Goal: Complete application form: Complete application form

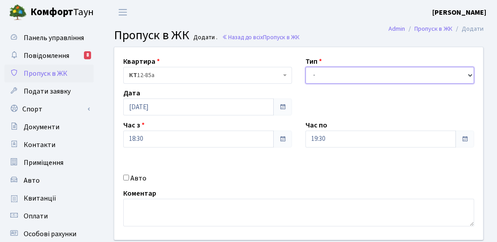
click at [349, 76] on select "- Доставка Таксі Гості Сервіс" at bounding box center [389, 75] width 169 height 17
select select "3"
click at [305, 67] on select "- Доставка Таксі Гості Сервіс" at bounding box center [389, 75] width 169 height 17
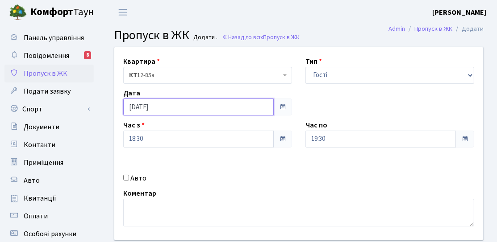
click at [174, 111] on input "[DATE]" at bounding box center [198, 107] width 150 height 17
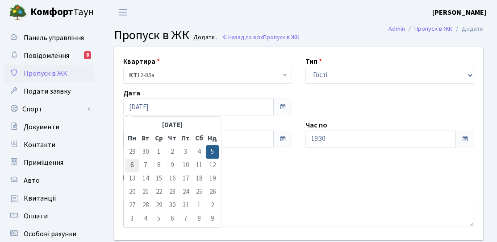
click at [131, 164] on td "6" at bounding box center [131, 165] width 13 height 13
type input "[DATE]"
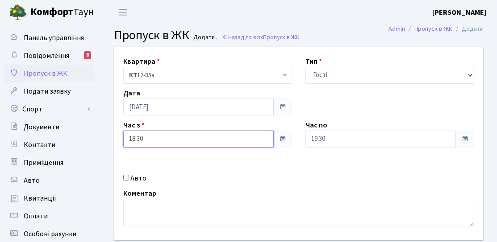
click at [232, 142] on input "18:30" at bounding box center [198, 139] width 150 height 17
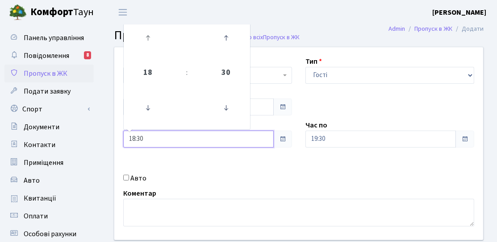
click at [155, 53] on link at bounding box center [148, 38] width 26 height 32
click at [151, 49] on icon at bounding box center [148, 38] width 24 height 24
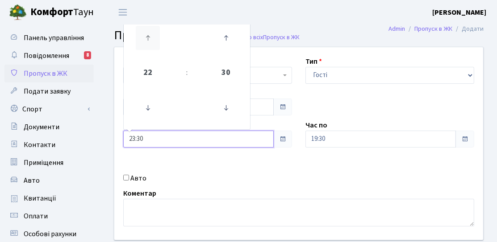
click at [151, 49] on icon at bounding box center [148, 38] width 24 height 24
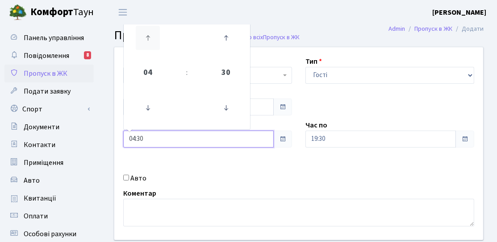
click at [151, 49] on icon at bounding box center [148, 38] width 24 height 24
click at [232, 111] on icon at bounding box center [226, 108] width 24 height 24
type input "06:00"
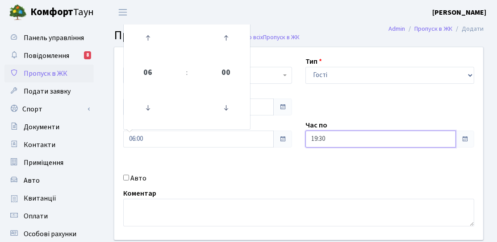
click at [386, 139] on input "19:30" at bounding box center [380, 139] width 150 height 17
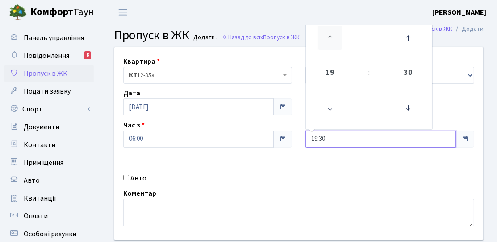
click at [334, 35] on icon at bounding box center [330, 38] width 24 height 24
click at [328, 107] on icon at bounding box center [330, 108] width 24 height 24
click at [418, 99] on icon at bounding box center [408, 108] width 24 height 24
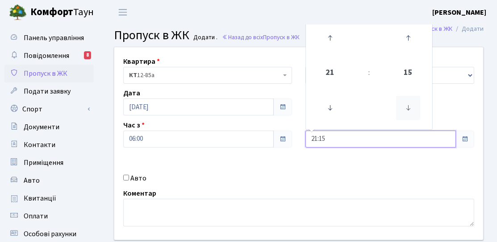
click at [415, 104] on icon at bounding box center [408, 108] width 24 height 24
type input "21:00"
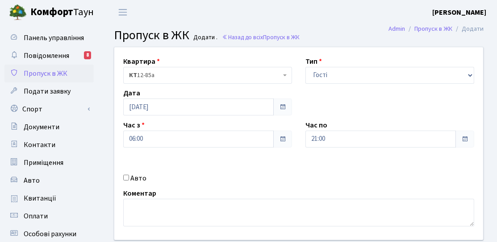
click at [377, 173] on div "Квартира <b>КТ</b>&nbsp;&nbsp;&nbsp;&nbsp;12-85а КТ 12-85а Тип - Доставка Таксі…" at bounding box center [299, 143] width 382 height 193
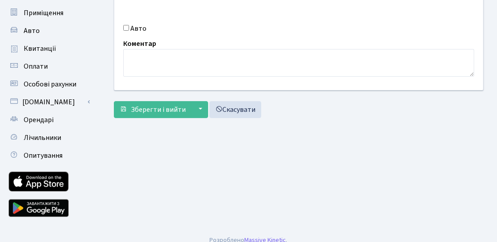
scroll to position [159, 0]
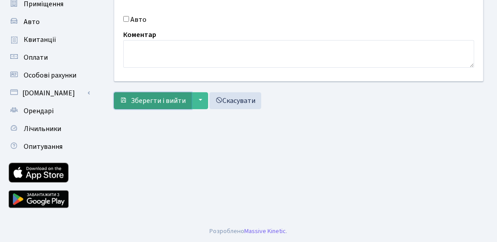
click at [155, 103] on span "Зберегти і вийти" at bounding box center [158, 101] width 55 height 10
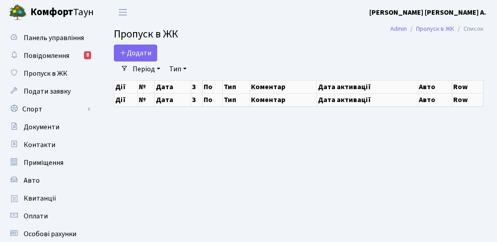
select select "25"
